Goal: Transaction & Acquisition: Subscribe to service/newsletter

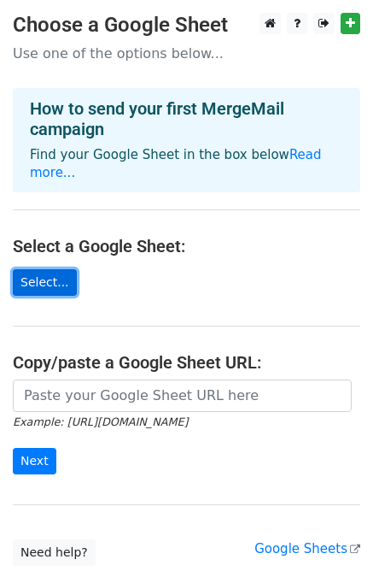
click at [51, 269] on link "Select..." at bounding box center [45, 282] width 64 height 26
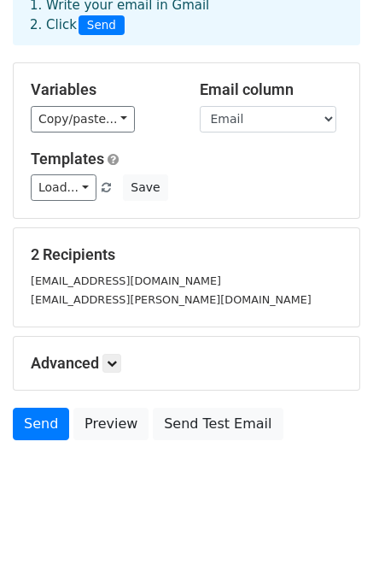
scroll to position [94, 0]
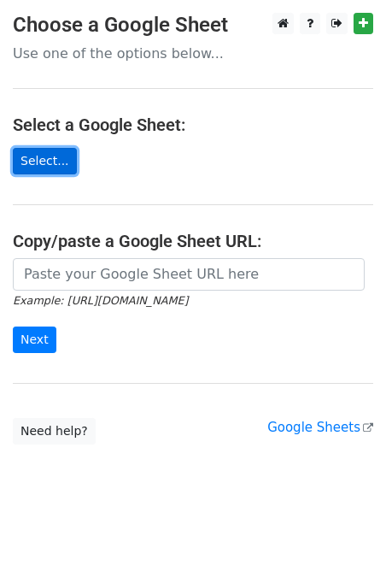
click at [54, 172] on link "Select..." at bounding box center [45, 161] width 64 height 26
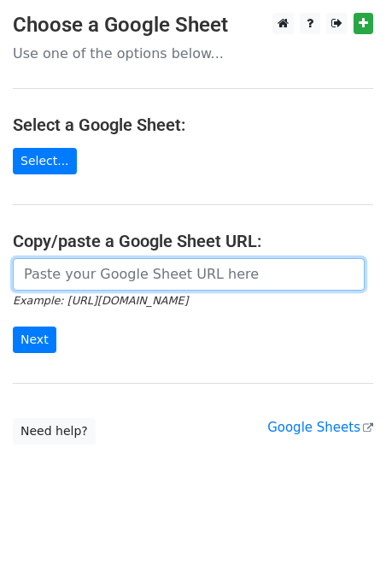
click at [178, 264] on input "url" at bounding box center [189, 274] width 352 height 32
paste input "https://docs.google.com/spreadsheets/d/1VCWrybM2Oj5vRRd1g4a8qbhyusFYp66lDryEOND…"
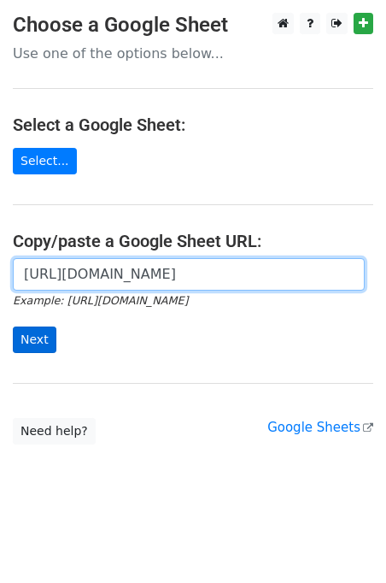
scroll to position [0, 369]
type input "https://docs.google.com/spreadsheets/d/1VCWrybM2Oj5vRRd1g4a8qbhyusFYp66lDryEOND…"
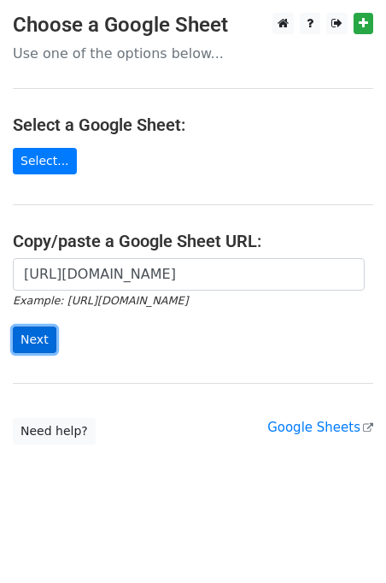
scroll to position [0, 0]
click at [29, 333] on input "Next" at bounding box center [35, 339] width 44 height 26
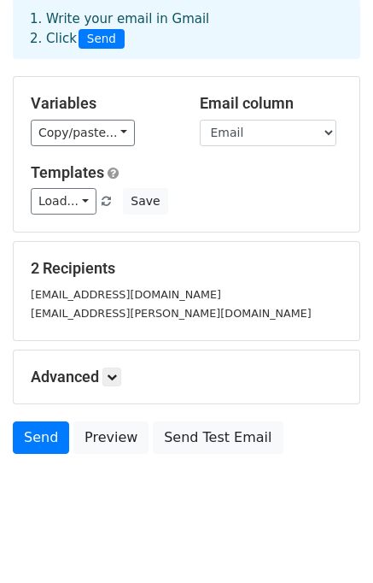
scroll to position [97, 0]
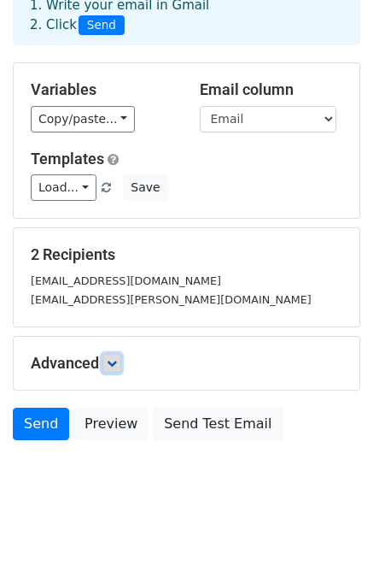
click at [109, 361] on icon at bounding box center [112, 363] width 10 height 10
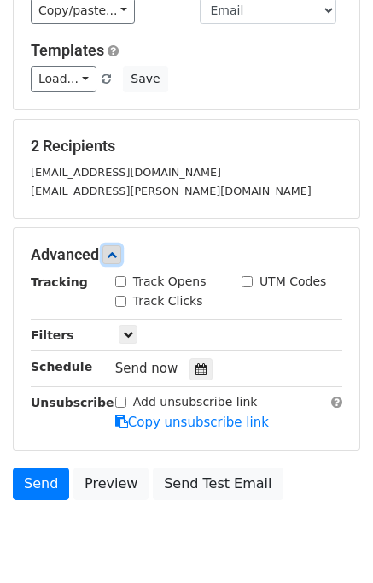
scroll to position [263, 0]
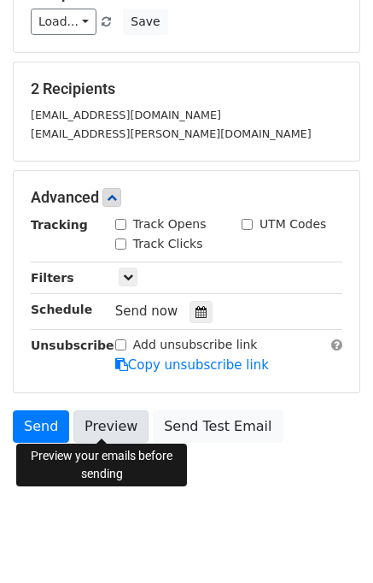
click at [82, 414] on link "Preview" at bounding box center [110, 426] width 75 height 32
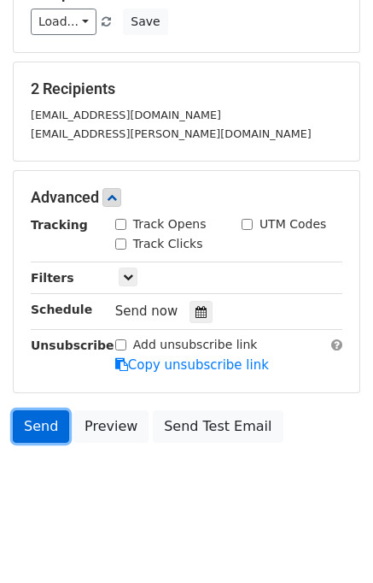
click at [32, 420] on link "Send" at bounding box center [41, 426] width 56 height 32
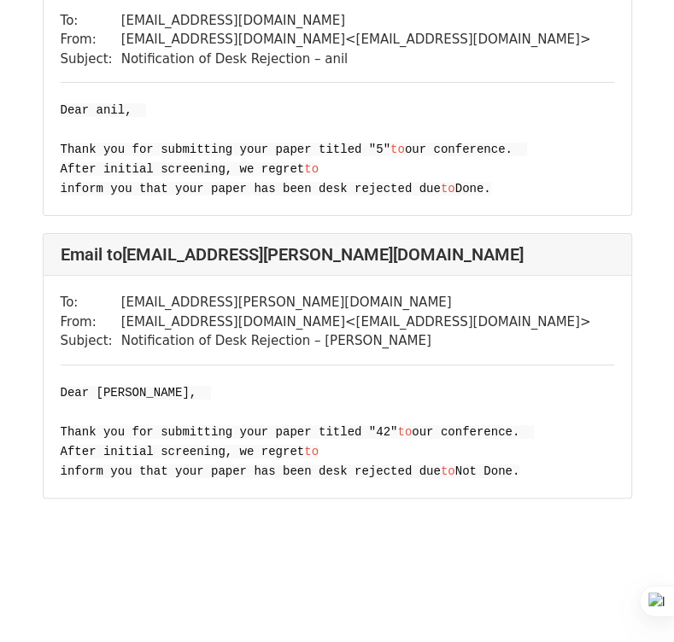
scroll to position [214, 0]
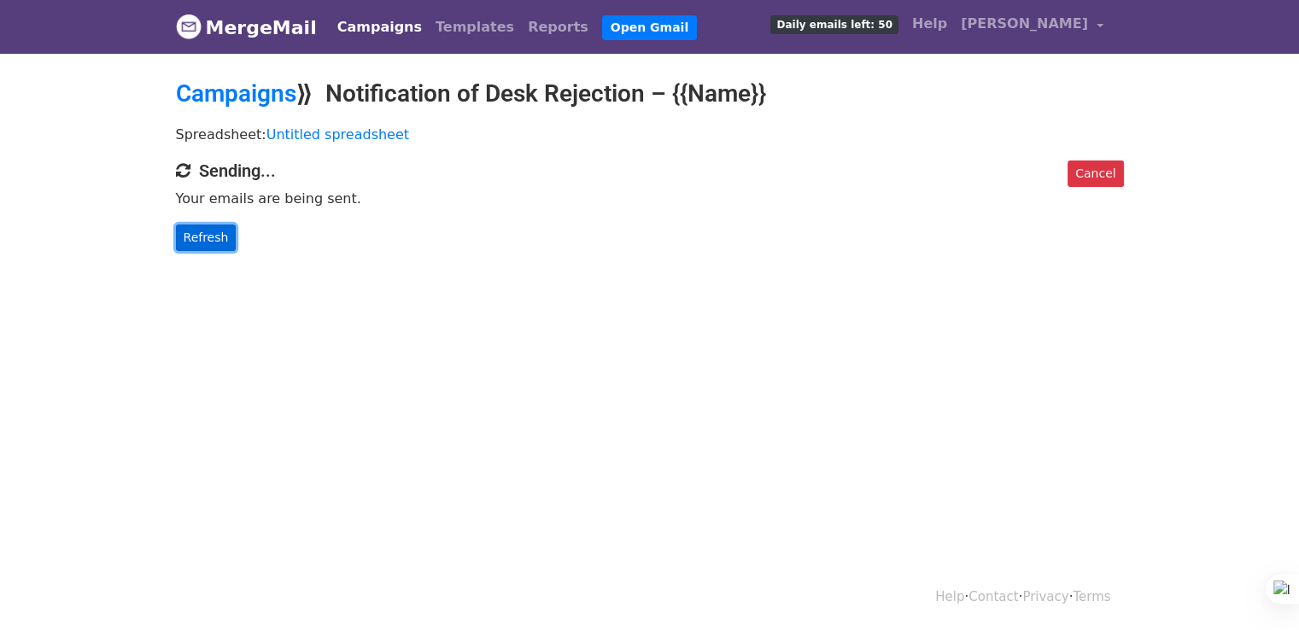
click at [220, 239] on link "Refresh" at bounding box center [206, 238] width 61 height 26
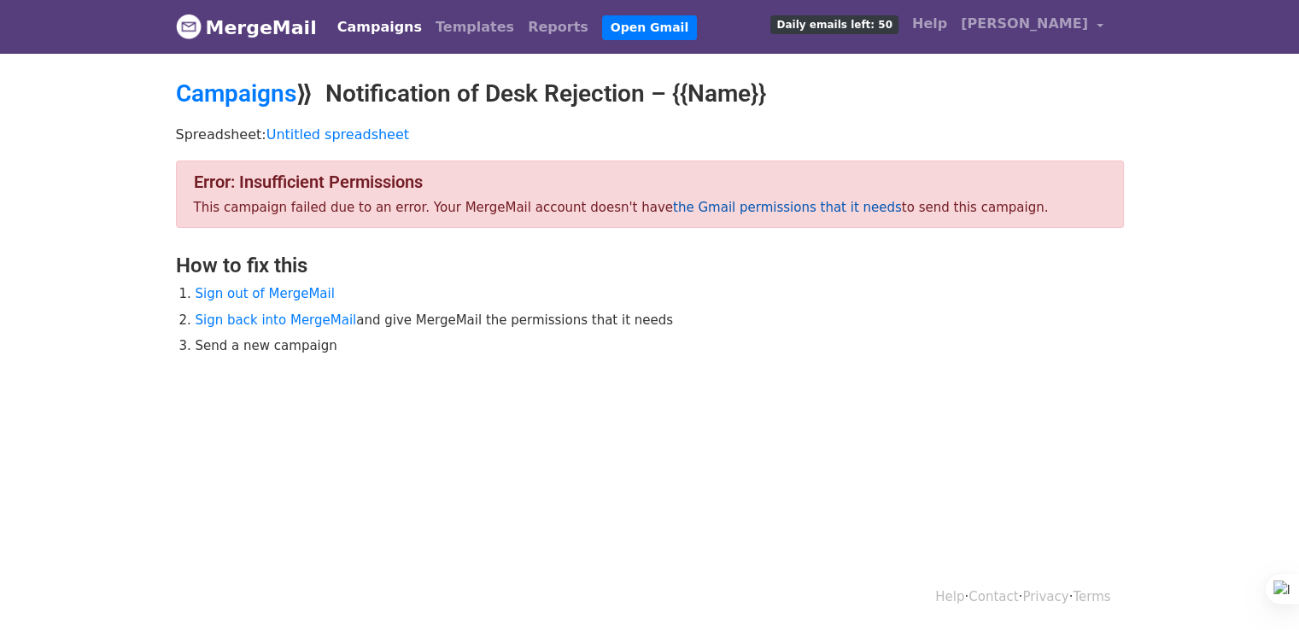
click at [693, 207] on link "the Gmail permissions that it needs" at bounding box center [787, 207] width 229 height 15
click at [229, 292] on link "Sign out of MergeMail" at bounding box center [265, 293] width 139 height 15
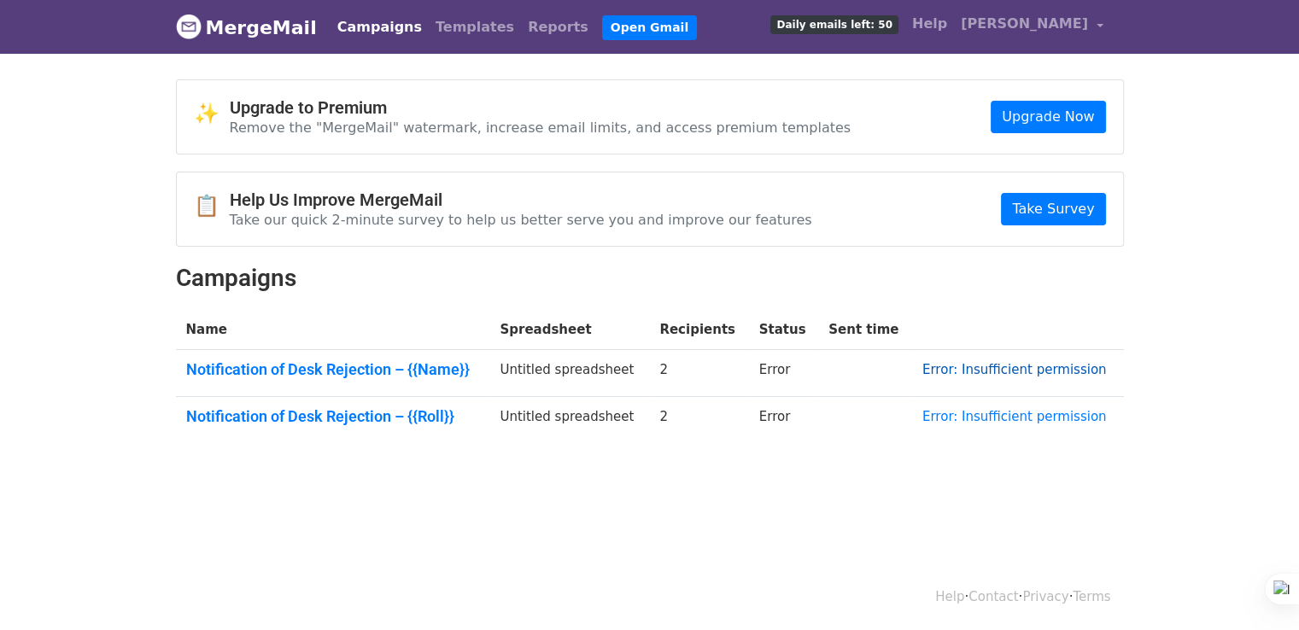
click at [1023, 370] on link "Error: Insufficient permission" at bounding box center [1015, 369] width 185 height 15
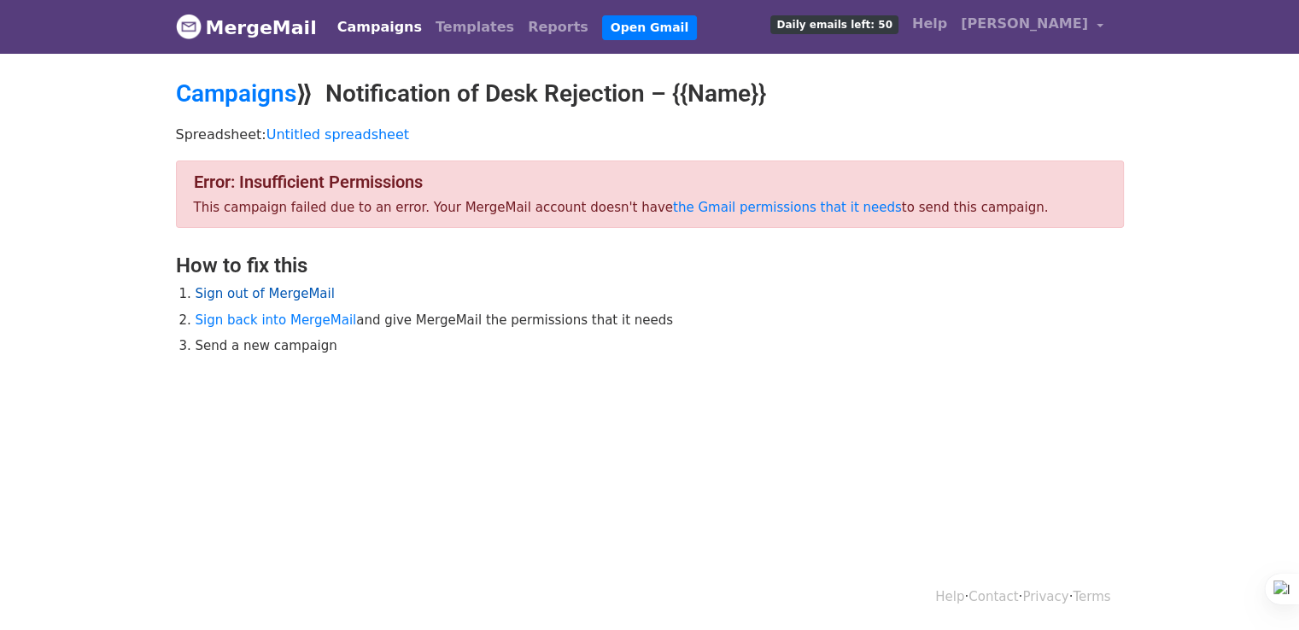
click at [267, 298] on link "Sign out of MergeMail" at bounding box center [265, 293] width 139 height 15
click at [295, 132] on link "Untitled spreadsheet" at bounding box center [338, 134] width 143 height 16
